Goal: Task Accomplishment & Management: Use online tool/utility

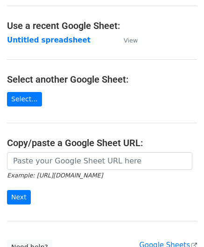
scroll to position [47, 0]
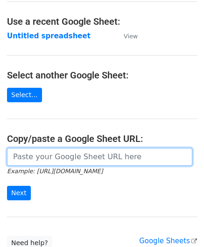
click at [47, 154] on input "url" at bounding box center [99, 157] width 185 height 18
paste input "[URL][DOMAIN_NAME]"
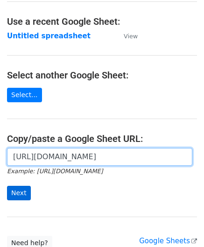
type input "[URL][DOMAIN_NAME]"
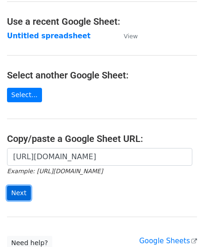
click at [21, 194] on input "Next" at bounding box center [19, 193] width 24 height 14
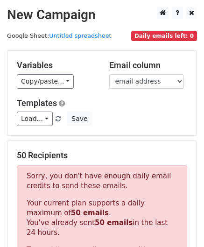
scroll to position [315, 0]
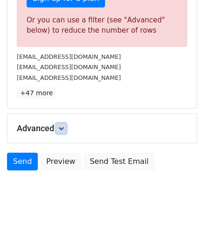
click at [63, 126] on icon at bounding box center [61, 128] width 6 height 6
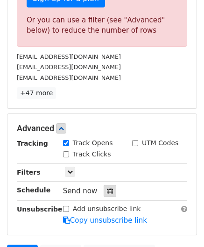
click at [107, 187] on icon at bounding box center [110, 190] width 6 height 7
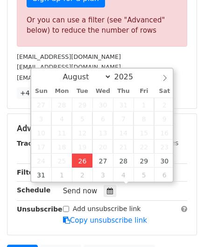
type input "2025-08-26 12:00"
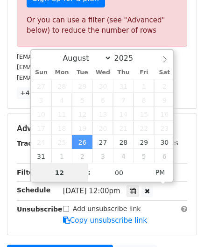
paste input "4"
type input "4"
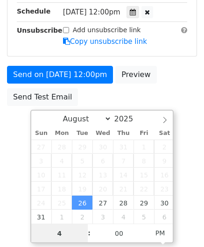
scroll to position [189, 0]
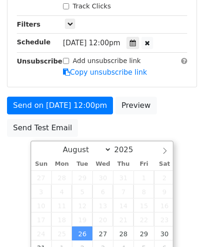
type input "2025-08-26 16:00"
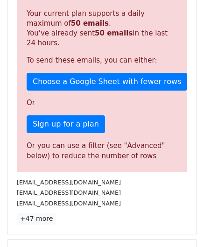
scroll to position [428, 0]
